Goal: Navigation & Orientation: Find specific page/section

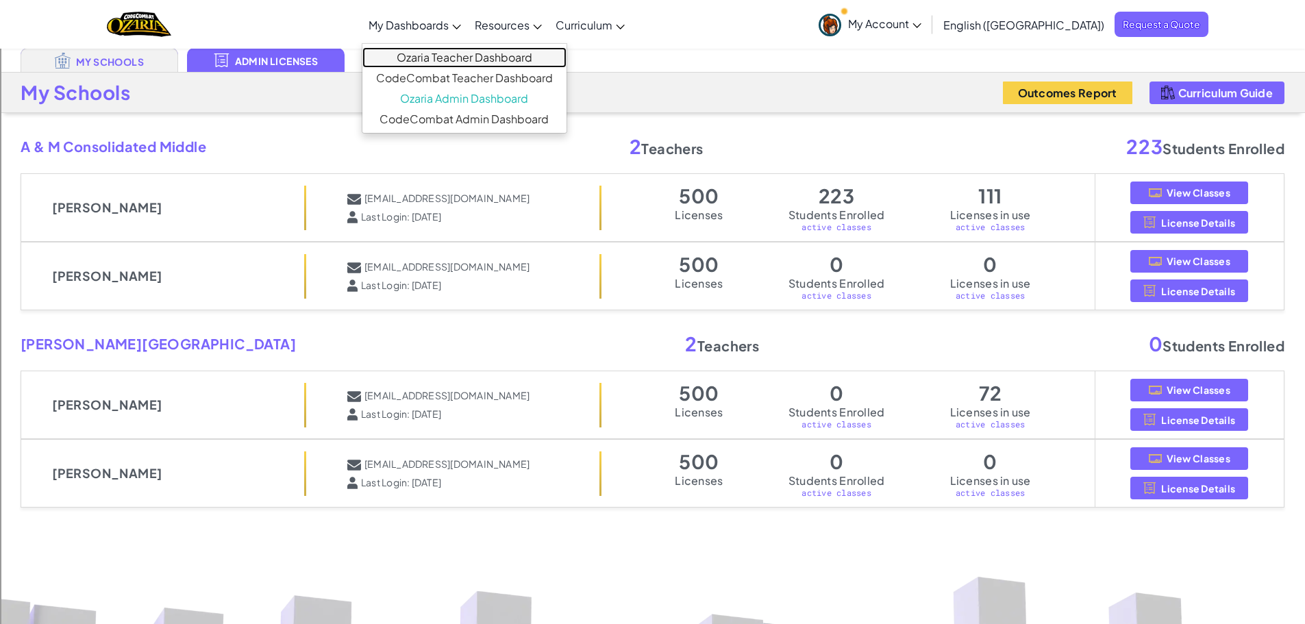
click at [463, 54] on link "Ozaria Teacher Dashboard" at bounding box center [464, 57] width 204 height 21
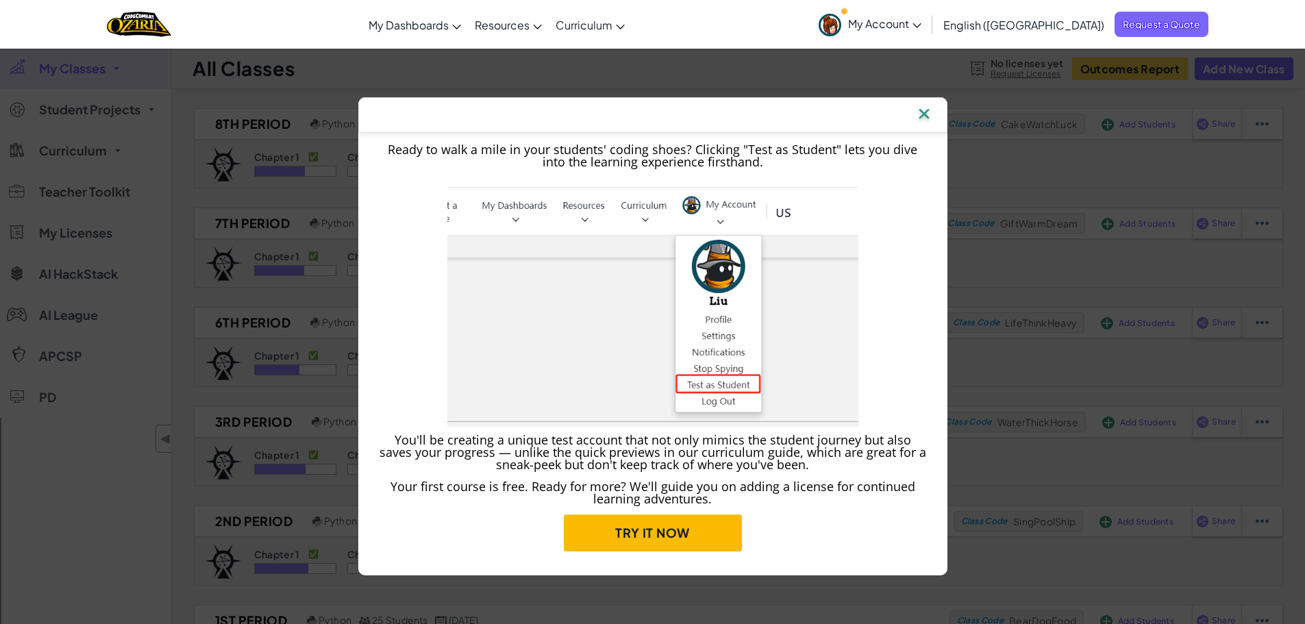
click at [925, 116] on img at bounding box center [924, 115] width 18 height 21
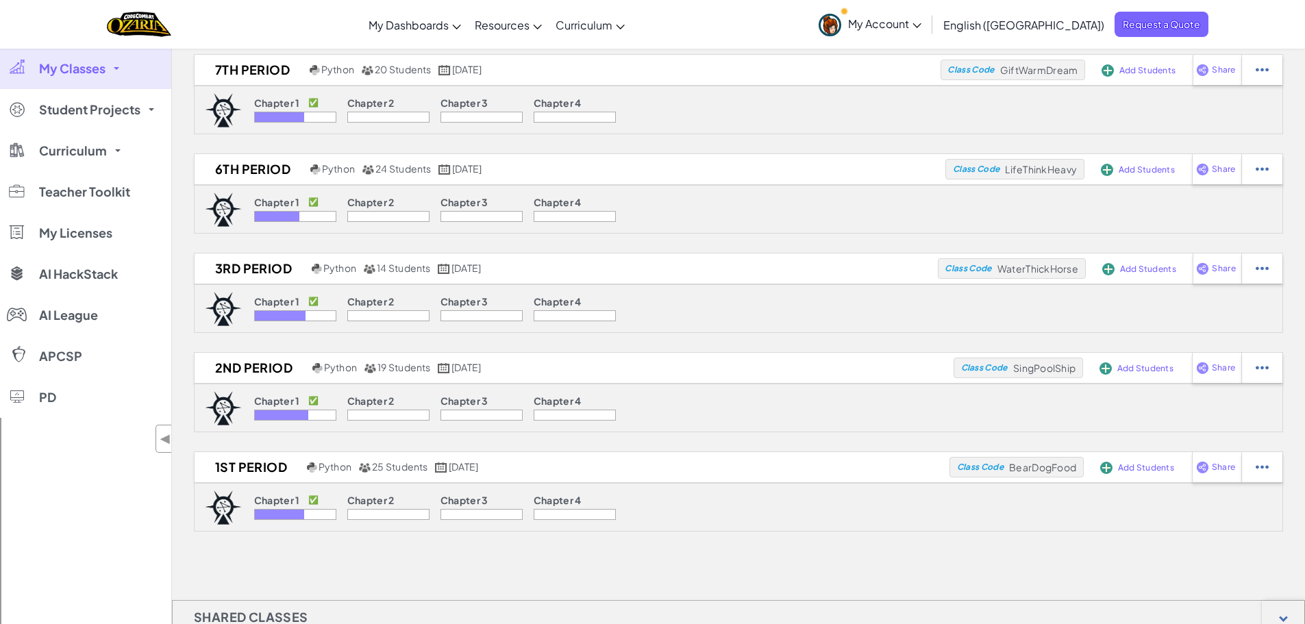
scroll to position [206, 0]
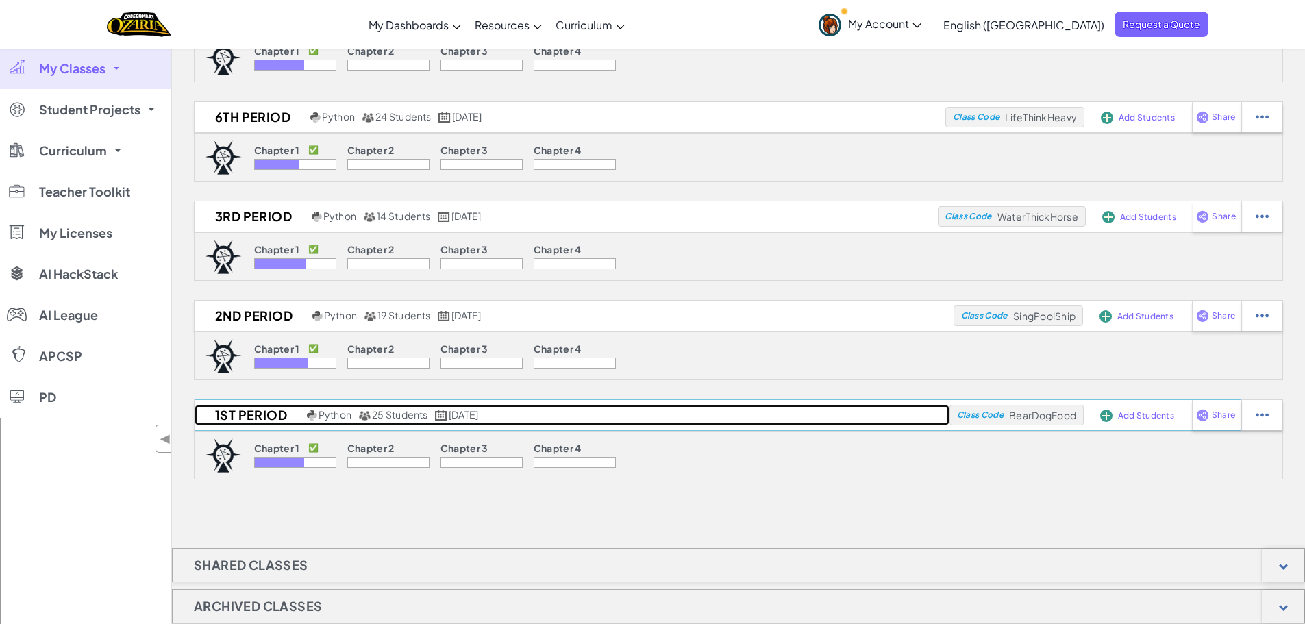
click at [257, 417] on h2 "1st Period" at bounding box center [249, 415] width 109 height 21
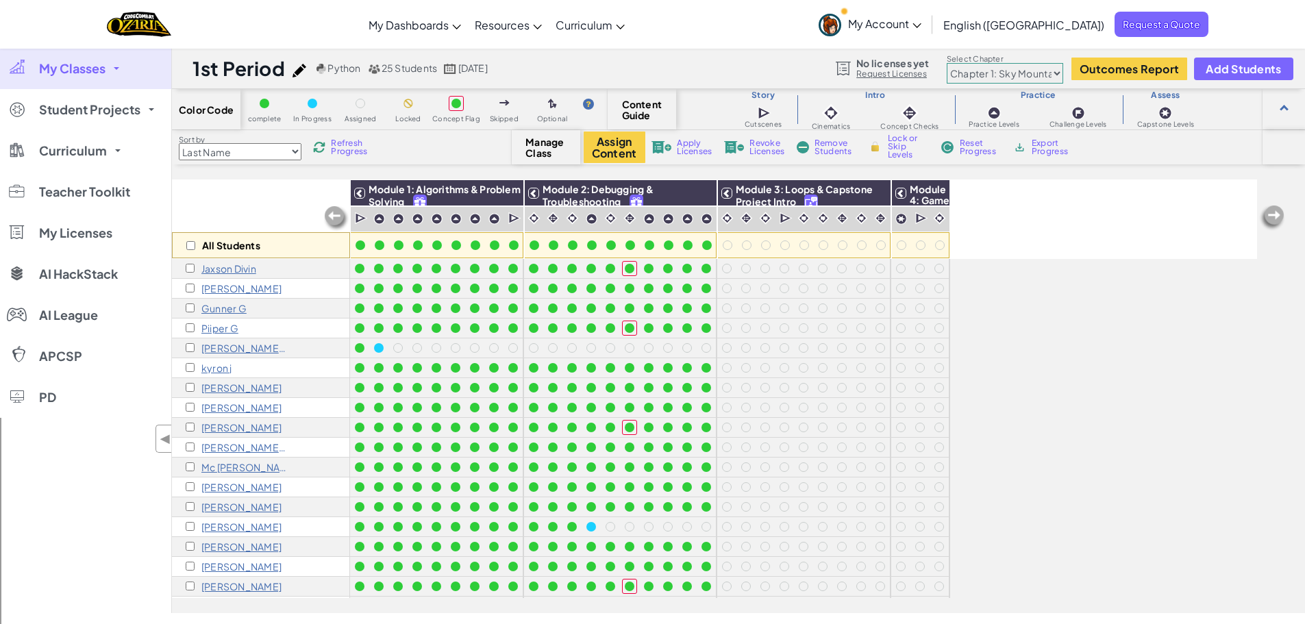
scroll to position [169, 0]
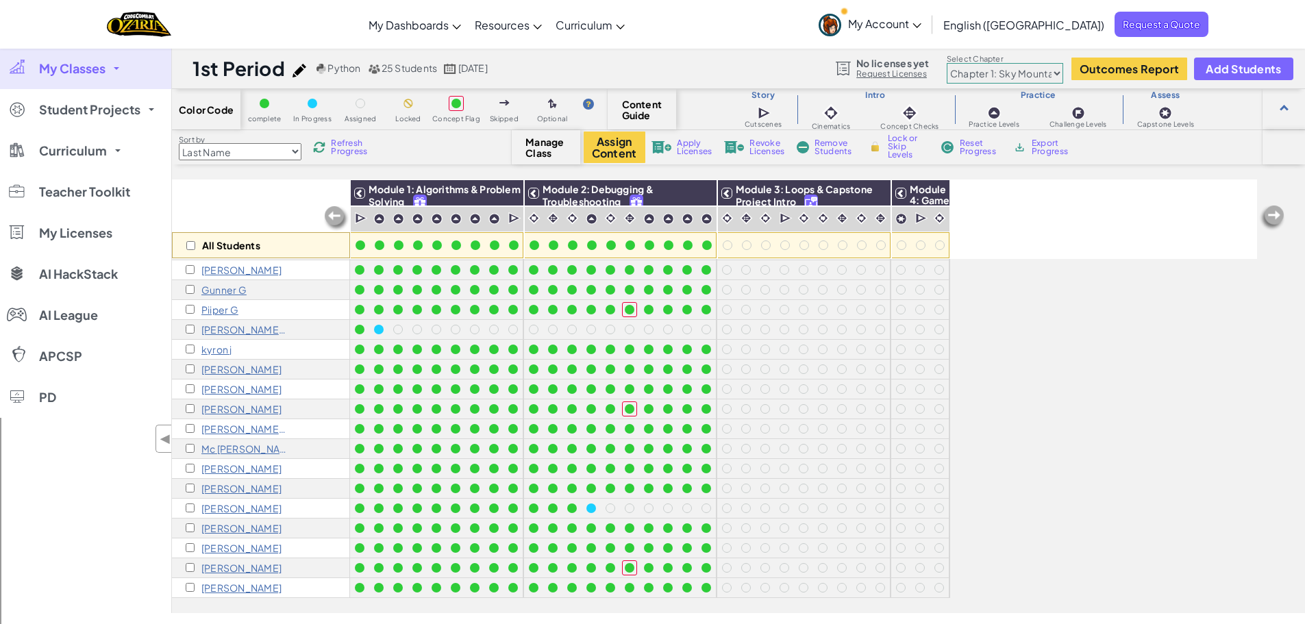
click at [127, 64] on link "My Classes" at bounding box center [85, 68] width 171 height 41
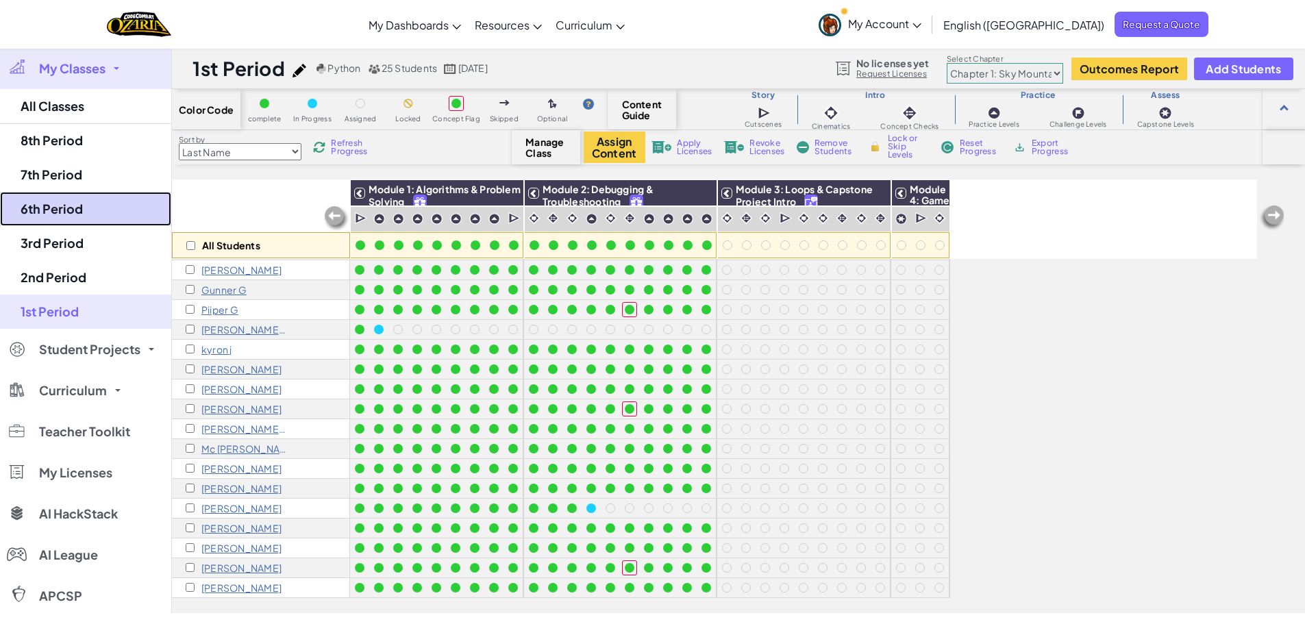
click at [56, 211] on link "6th Period" at bounding box center [85, 209] width 171 height 34
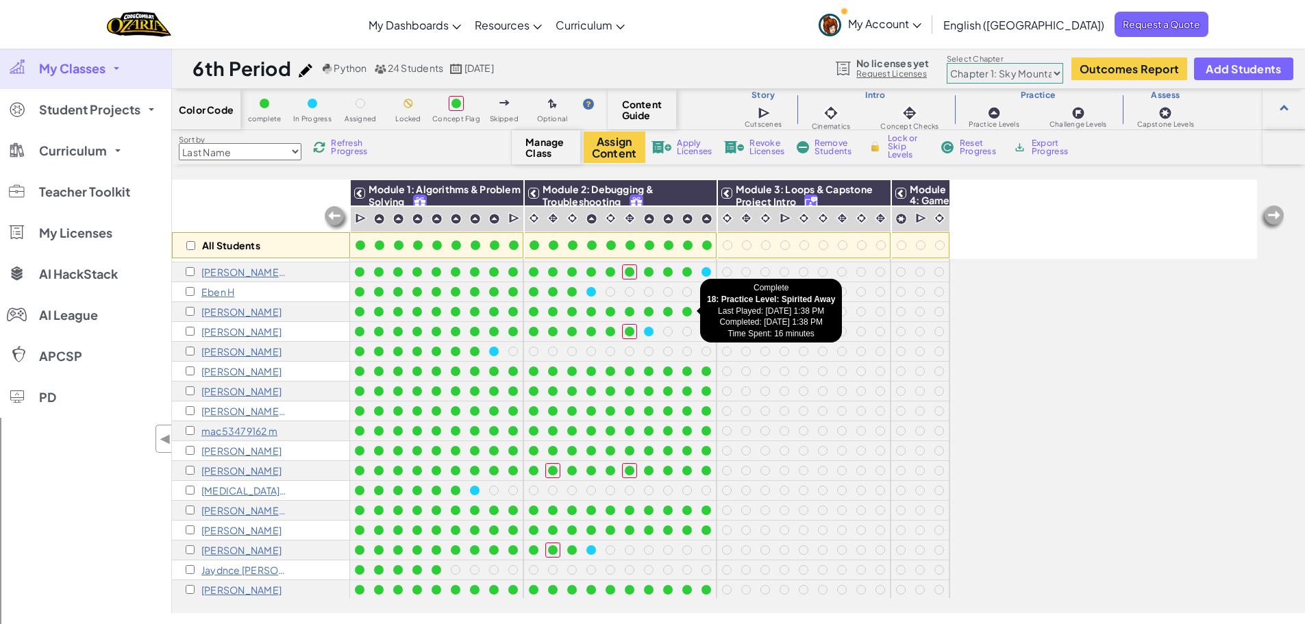
scroll to position [149, 0]
